Goal: Obtain resource: Obtain resource

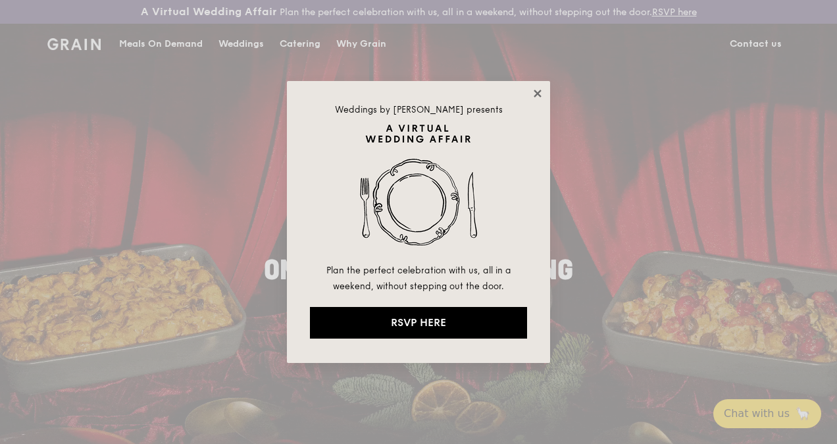
click at [532, 91] on icon at bounding box center [538, 94] width 12 height 12
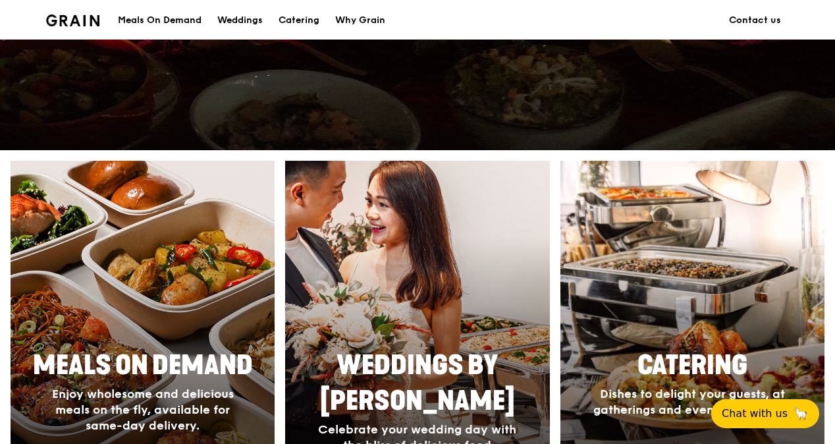
scroll to position [527, 0]
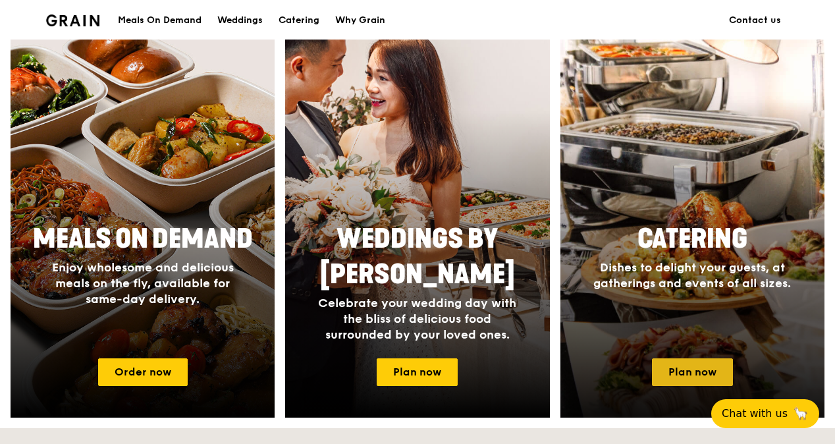
click at [687, 374] on link "Plan now" at bounding box center [692, 372] width 81 height 28
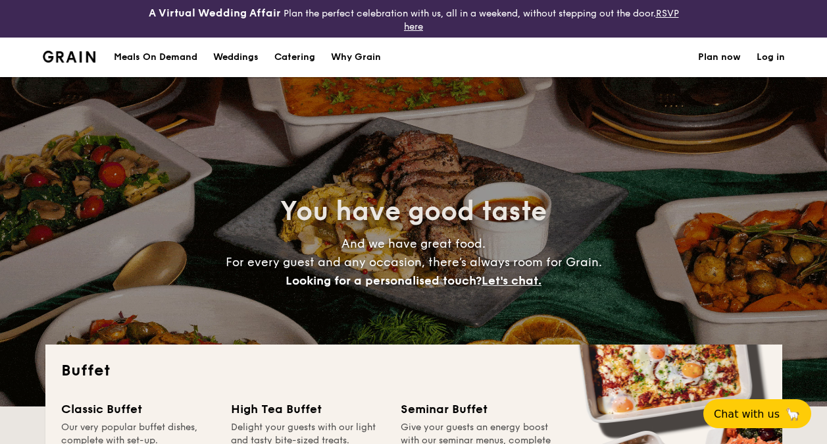
select select
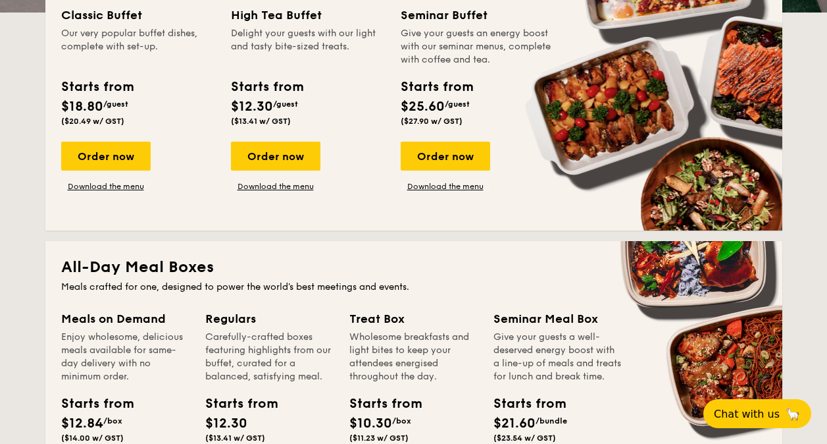
scroll to position [329, 0]
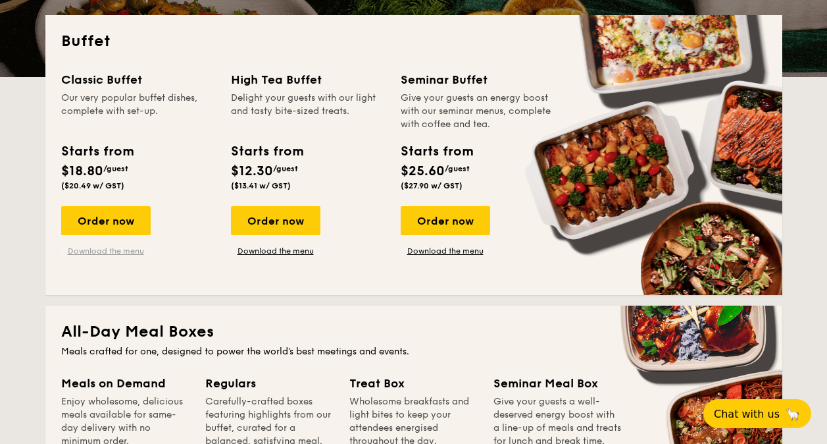
click at [108, 250] on link "Download the menu" at bounding box center [106, 251] width 90 height 11
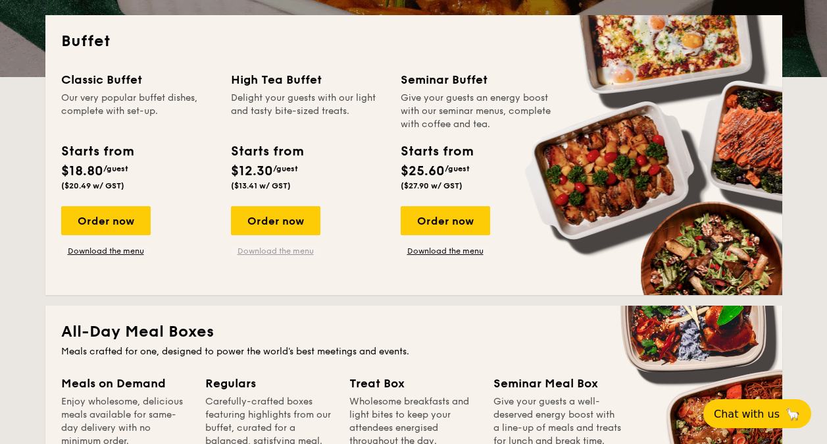
click at [282, 247] on link "Download the menu" at bounding box center [276, 251] width 90 height 11
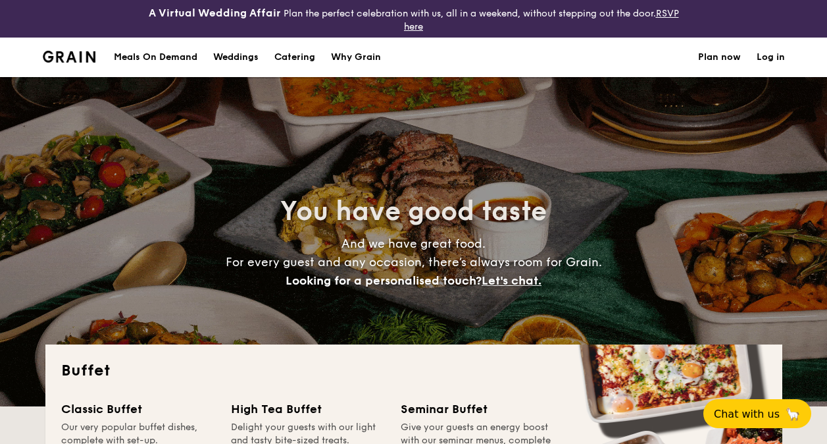
select select
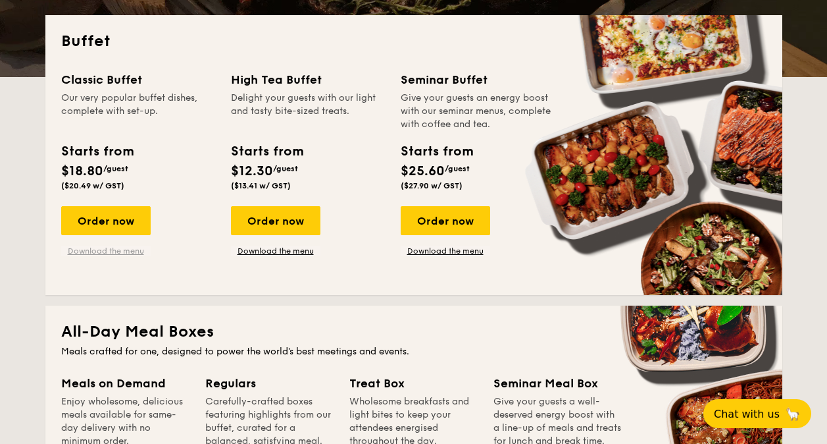
click at [115, 246] on link "Download the menu" at bounding box center [106, 251] width 90 height 11
